Goal: Task Accomplishment & Management: Use online tool/utility

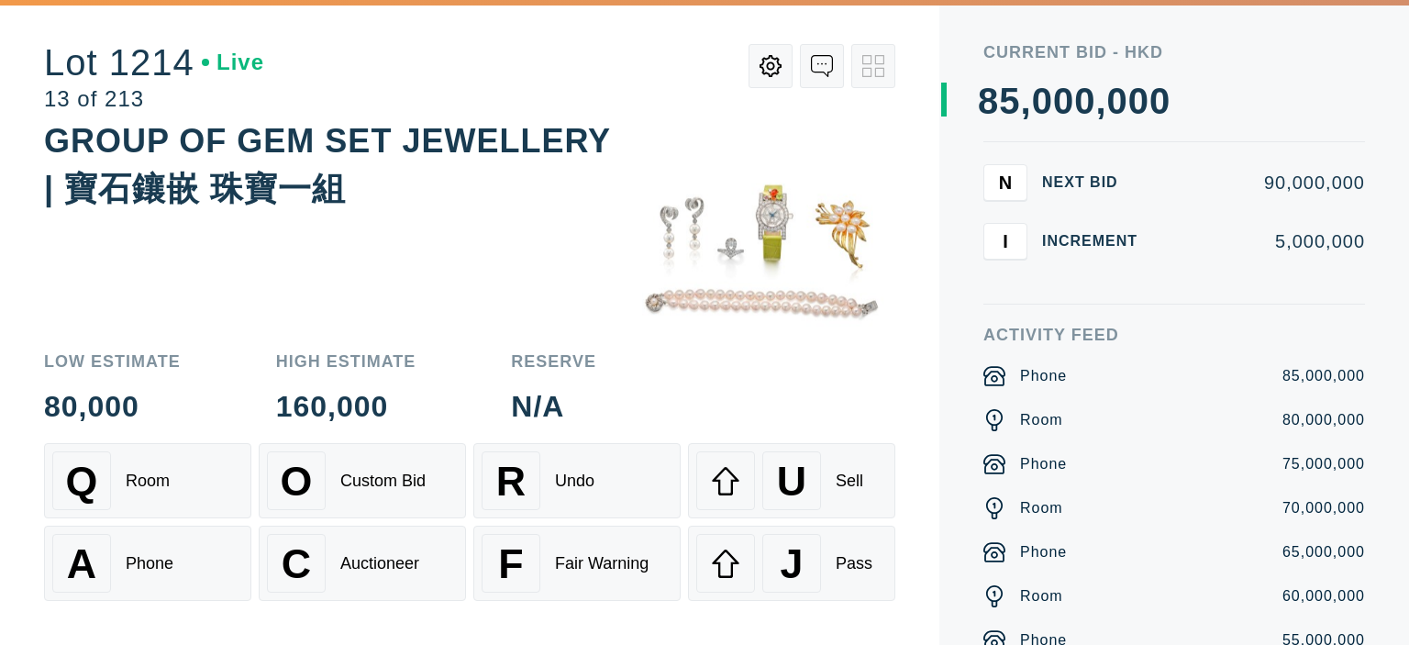
click at [690, 252] on img at bounding box center [763, 249] width 264 height 264
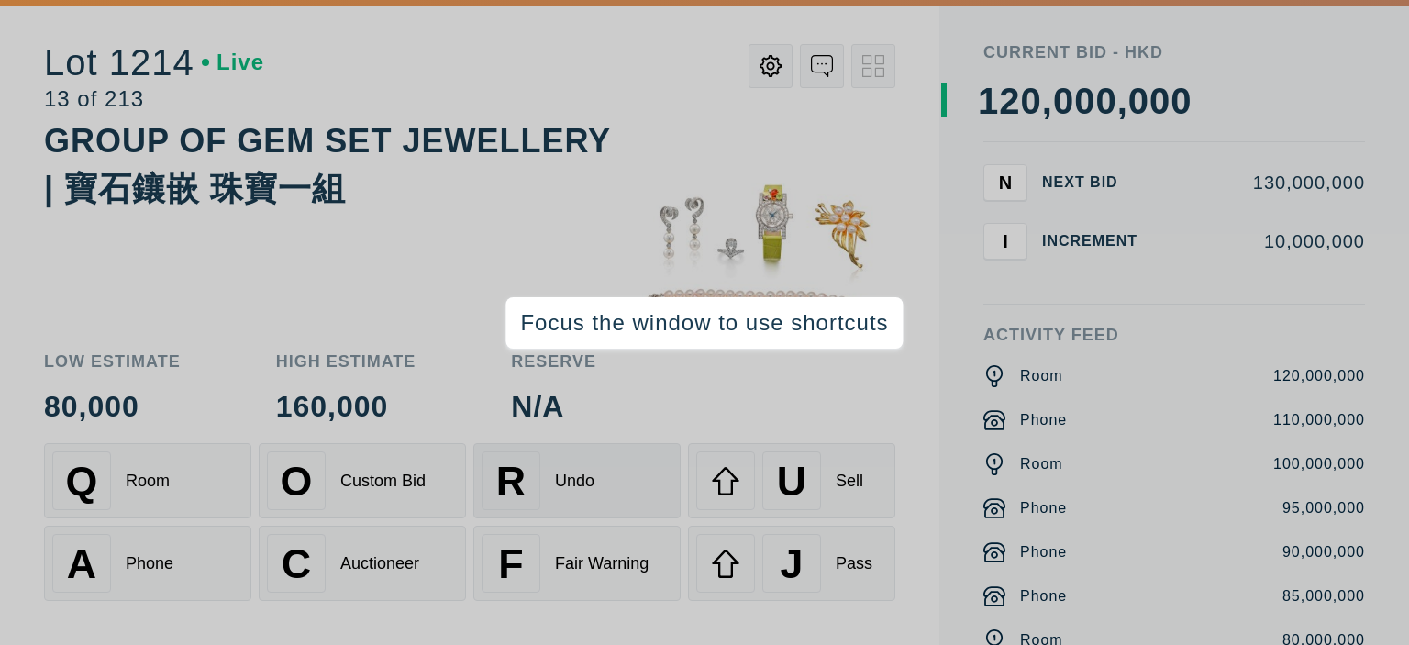
click at [631, 483] on div "R Undo" at bounding box center [576, 480] width 191 height 59
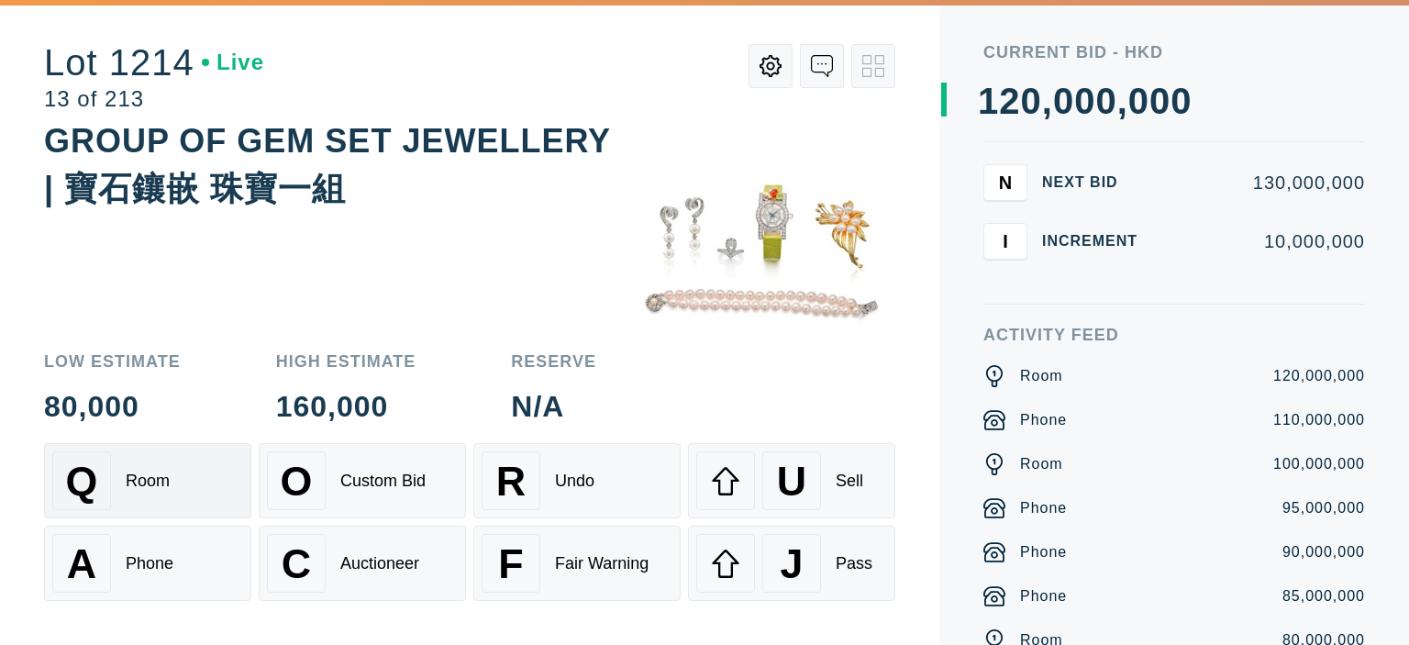
click at [155, 492] on div "Q Room" at bounding box center [147, 480] width 191 height 59
click at [153, 554] on div "Phone" at bounding box center [150, 563] width 48 height 19
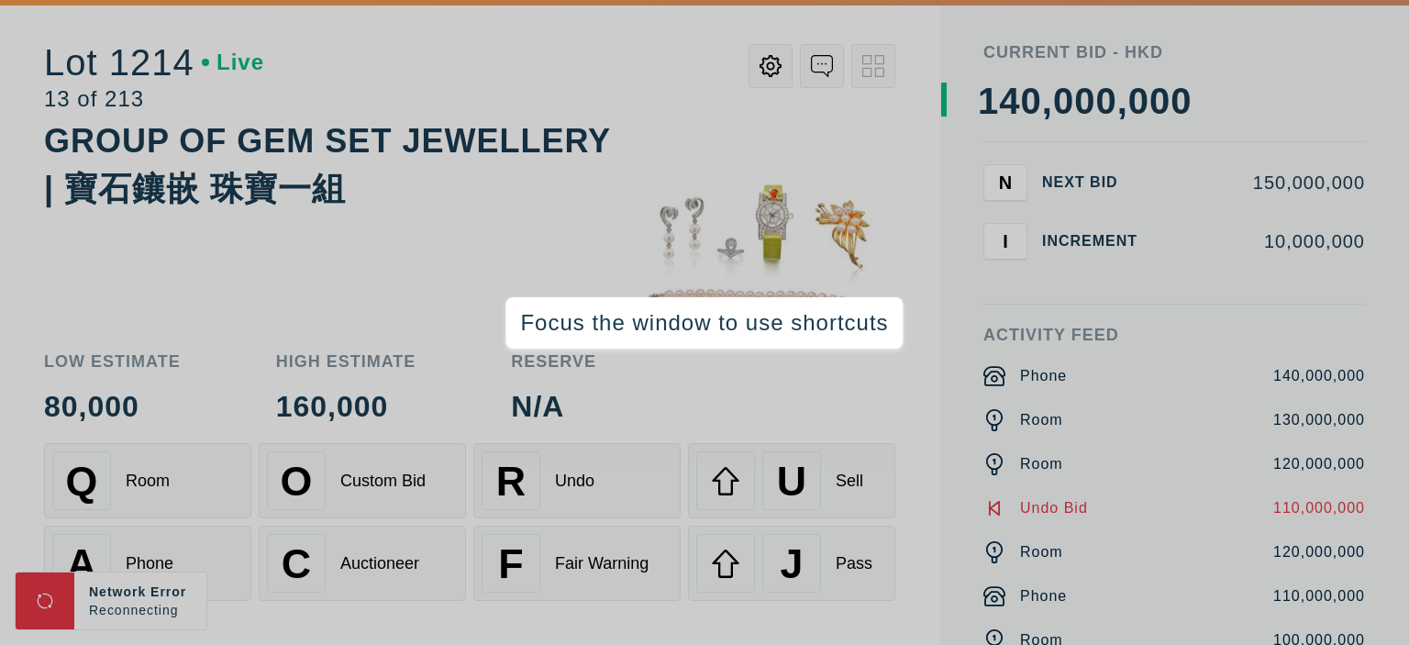
click at [939, 277] on div "Current Bid - HKD 0 1 2 3 4 5 6 7 8 9 0 1 2 3 4 5 6 7 8 9 0 1 2 3 4 5 6 7 8 9 ,…" at bounding box center [1174, 322] width 470 height 645
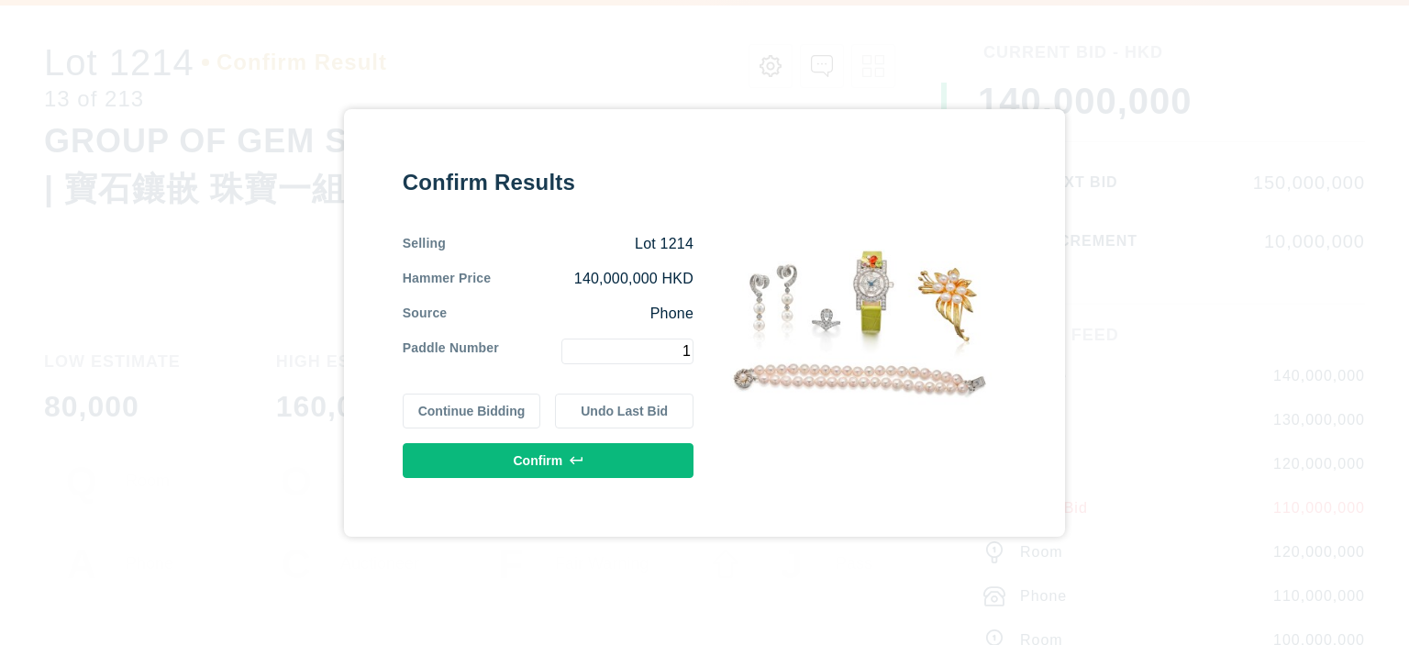
type input "1"
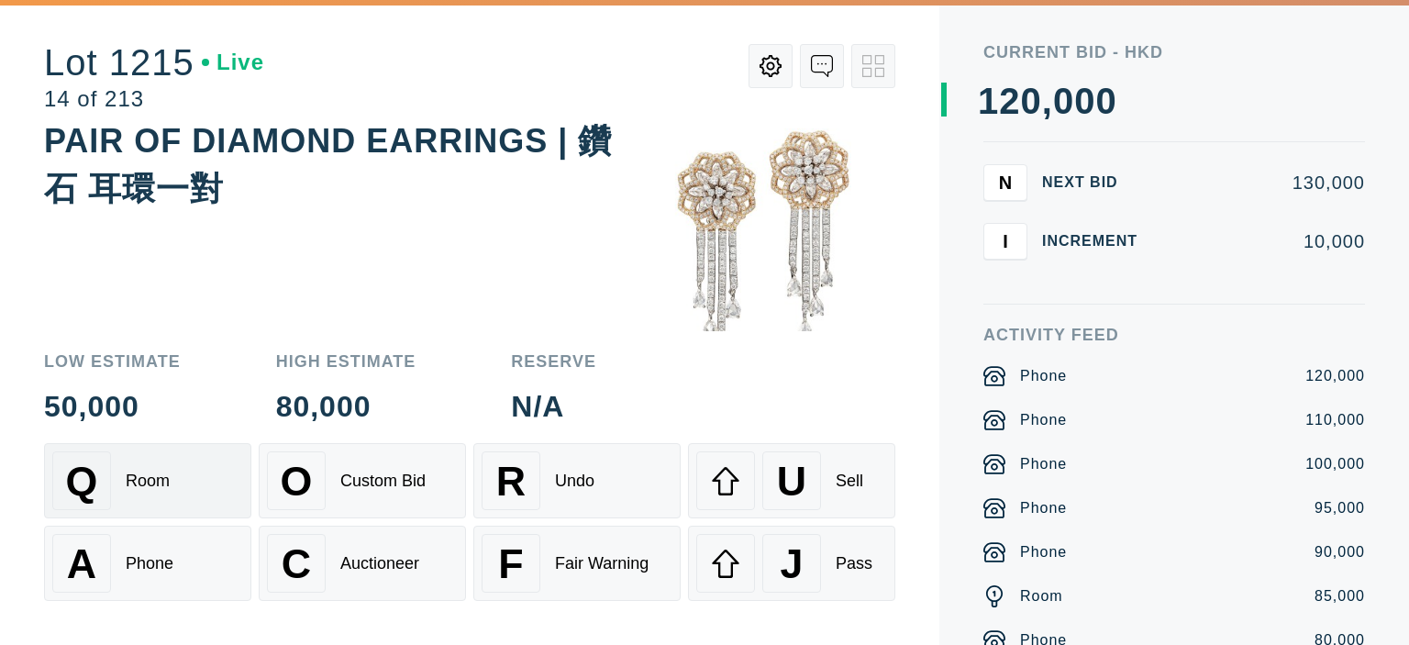
click at [176, 480] on div "Q Room" at bounding box center [147, 480] width 191 height 59
click at [139, 555] on div "Phone" at bounding box center [150, 563] width 48 height 19
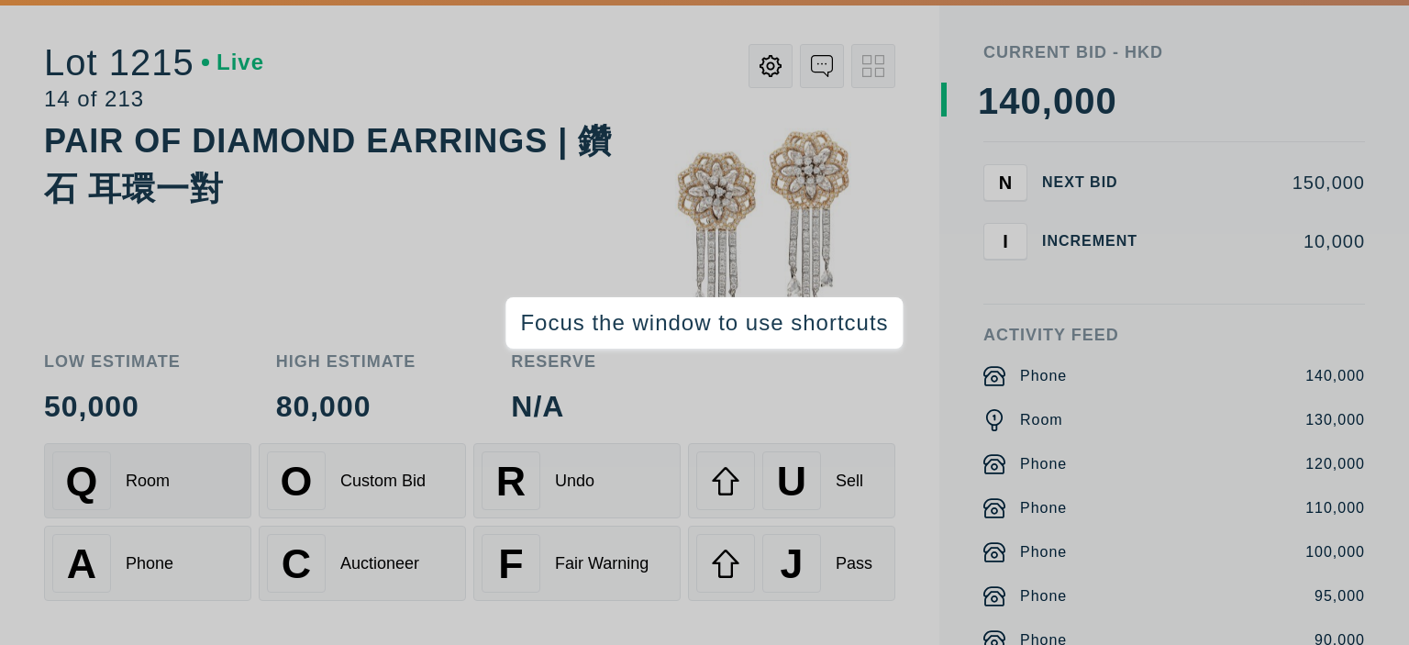
click at [139, 478] on div "Room" at bounding box center [148, 480] width 44 height 19
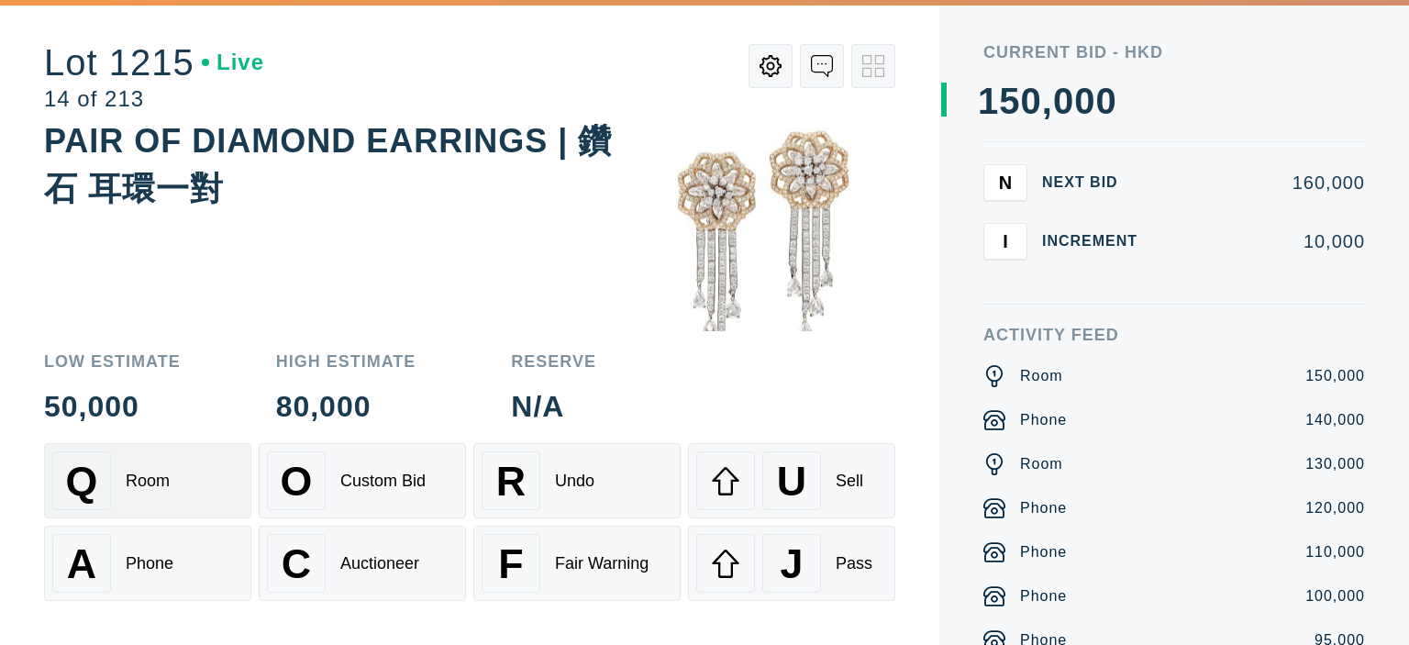
click at [139, 478] on div "Room" at bounding box center [148, 480] width 44 height 19
click at [148, 563] on div "Phone" at bounding box center [150, 563] width 48 height 19
